Goal: Information Seeking & Learning: Find specific fact

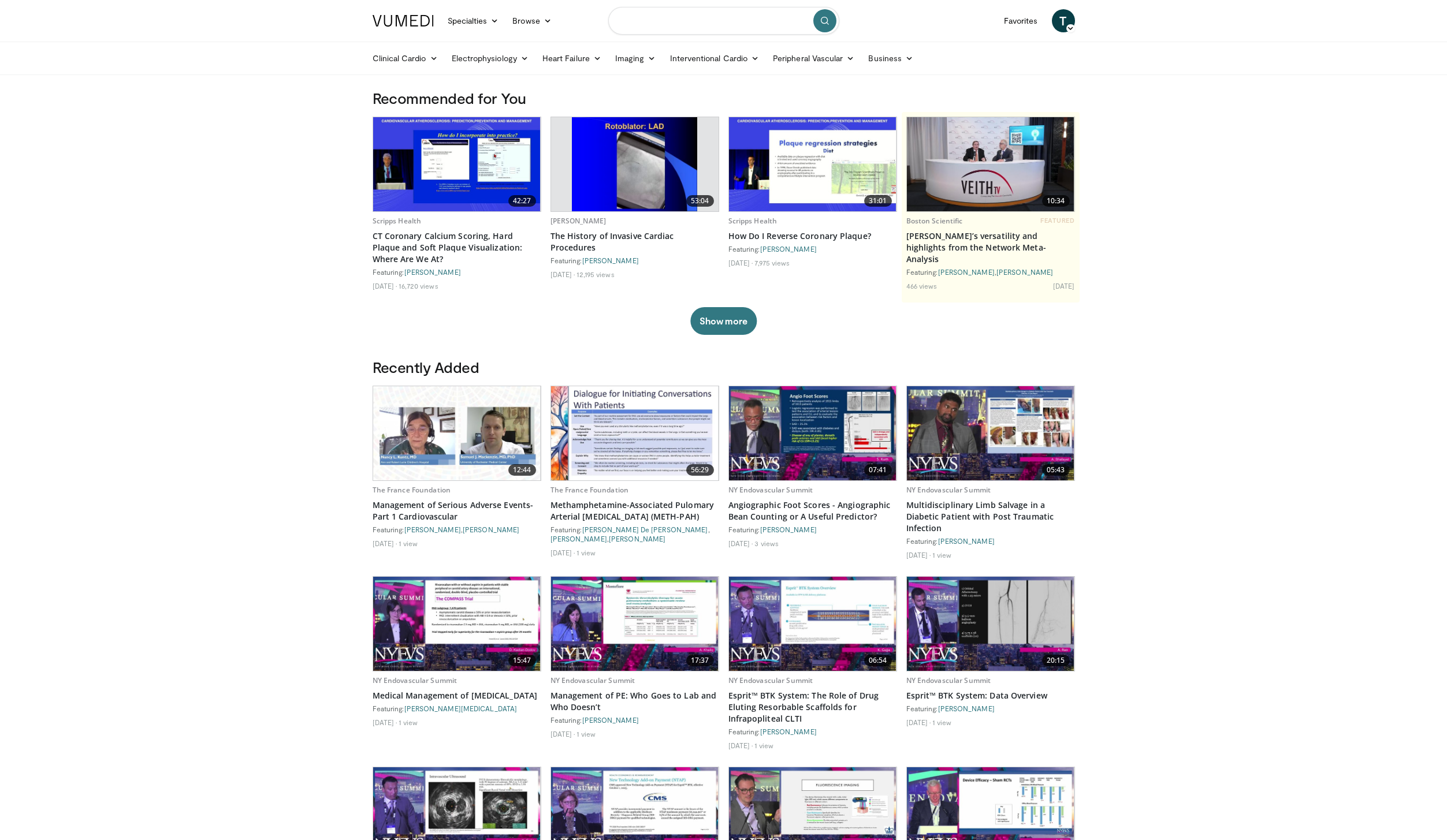
click at [675, 23] on input "Search topics, interventions" at bounding box center [724, 21] width 231 height 28
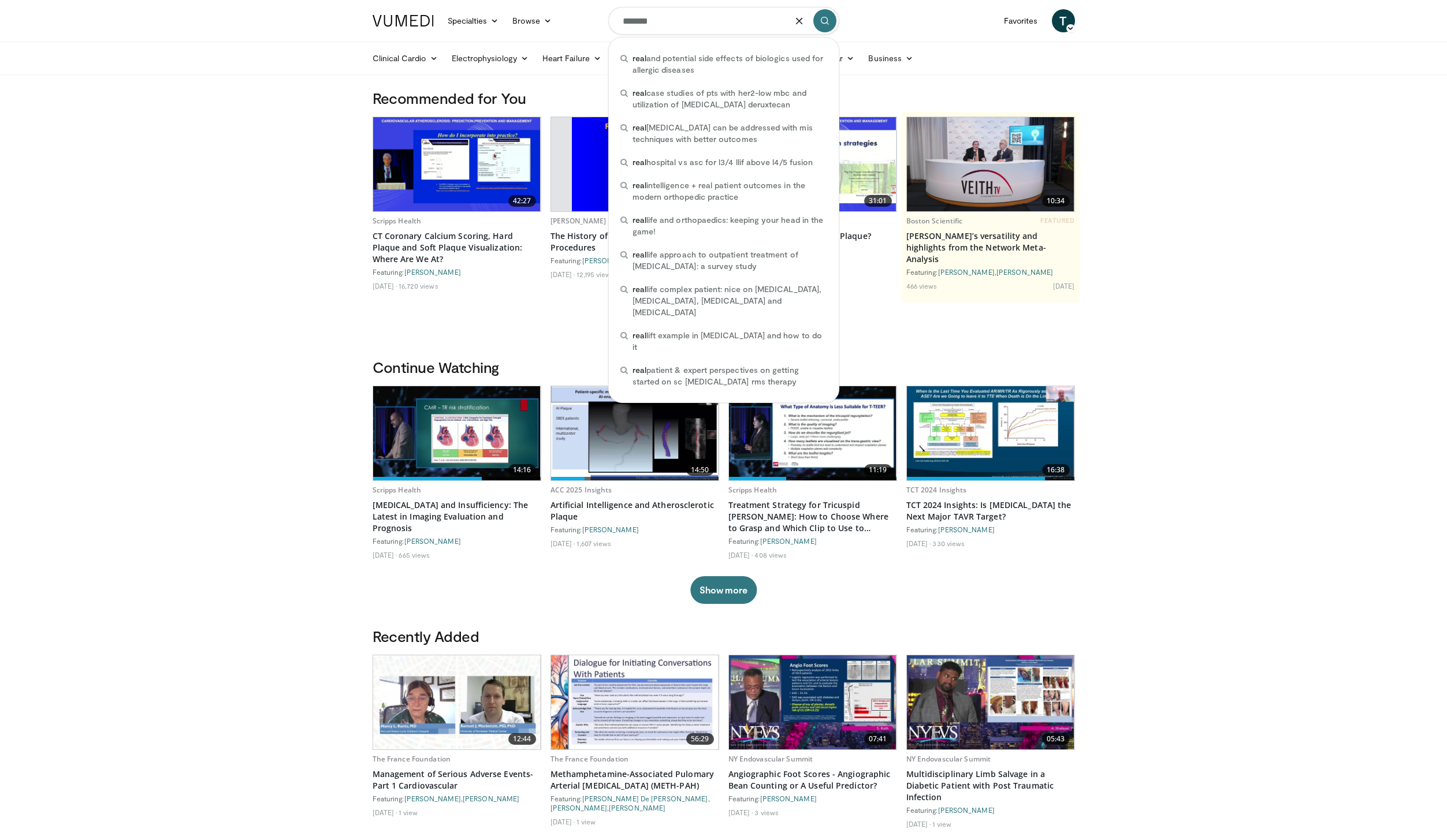
type input "********"
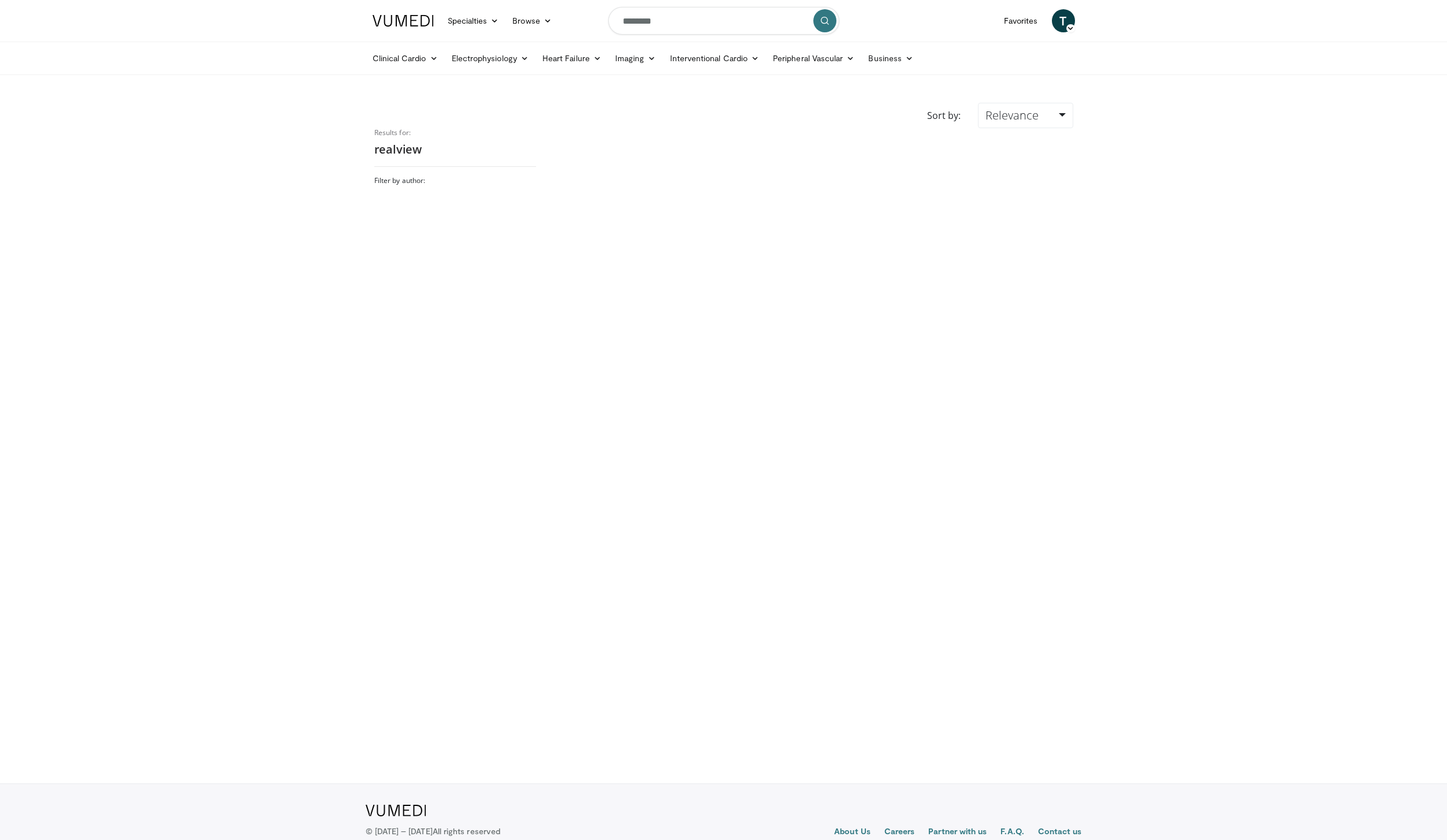
click at [650, 21] on input "********" at bounding box center [724, 21] width 231 height 28
type input "********"
